Goal: Information Seeking & Learning: Learn about a topic

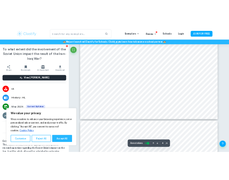
scroll to position [1400, 0]
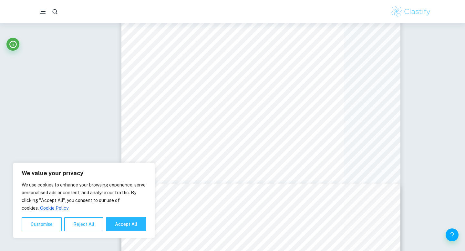
type input "5"
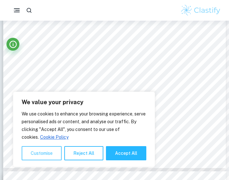
click at [50, 150] on button "Customise" at bounding box center [42, 153] width 40 height 14
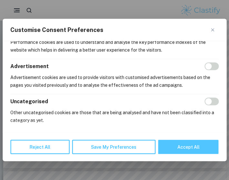
click at [196, 149] on button "Accept All" at bounding box center [188, 147] width 60 height 14
checkbox input "true"
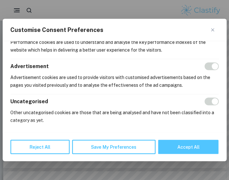
checkbox input "true"
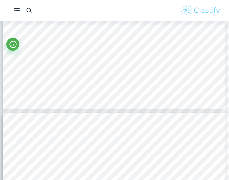
scroll to position [1150, 1]
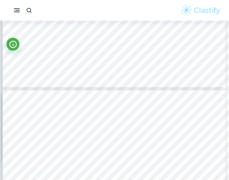
type input "5"
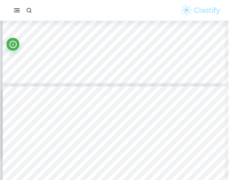
scroll to position [1181, 1]
